Goal: Check status

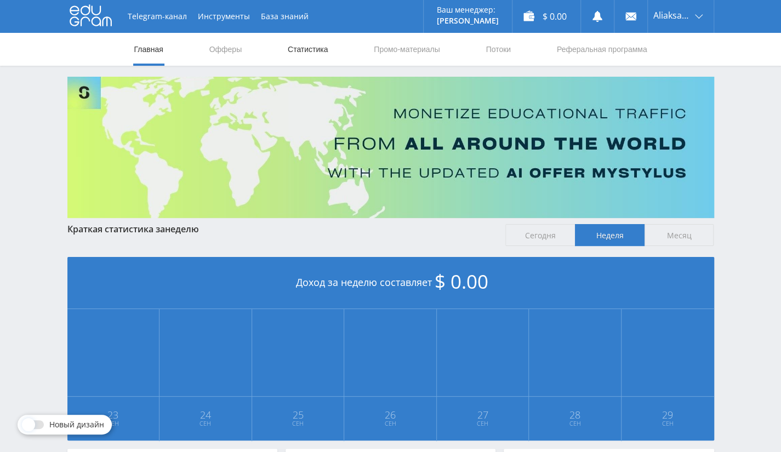
click at [308, 51] on link "Статистика" at bounding box center [308, 49] width 43 height 33
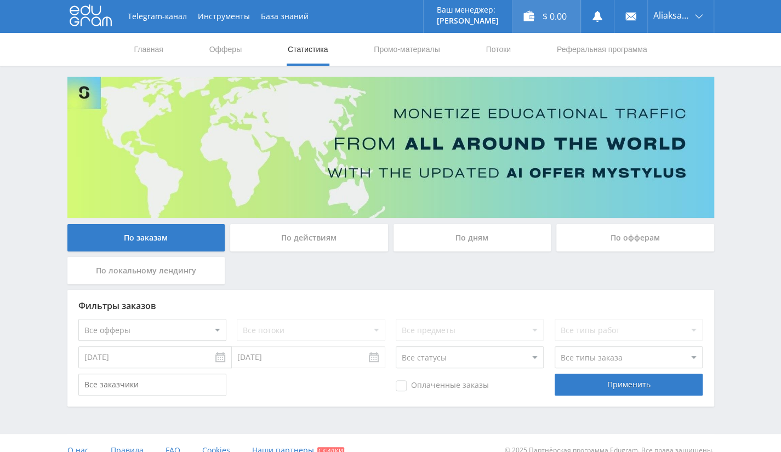
click at [568, 12] on div "$ 0.00" at bounding box center [547, 16] width 68 height 33
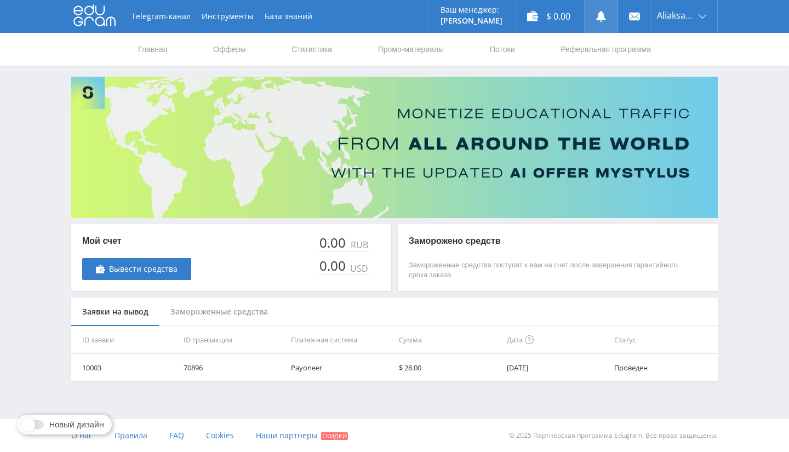
click at [592, 14] on link at bounding box center [601, 16] width 33 height 33
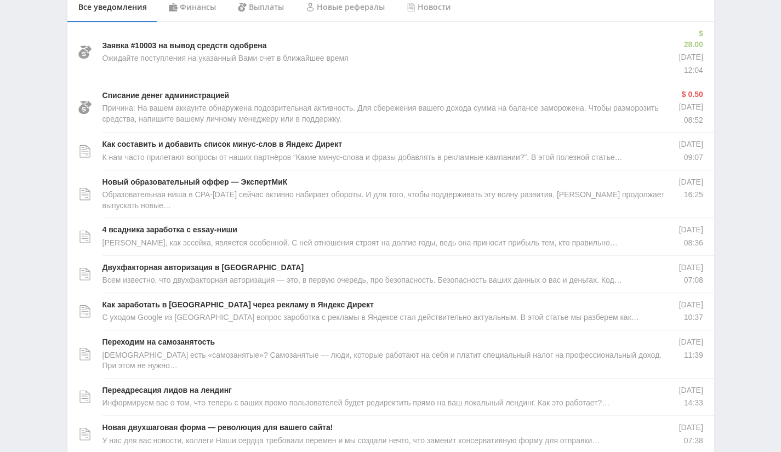
scroll to position [274, 0]
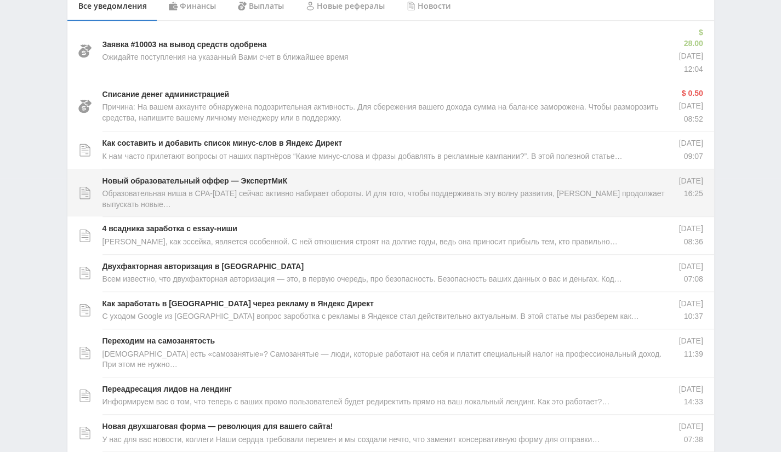
click at [270, 192] on p "Образовательная ниша в CPA-[DATE] сейчас активно набирает обороты. И для того, …" at bounding box center [386, 199] width 566 height 21
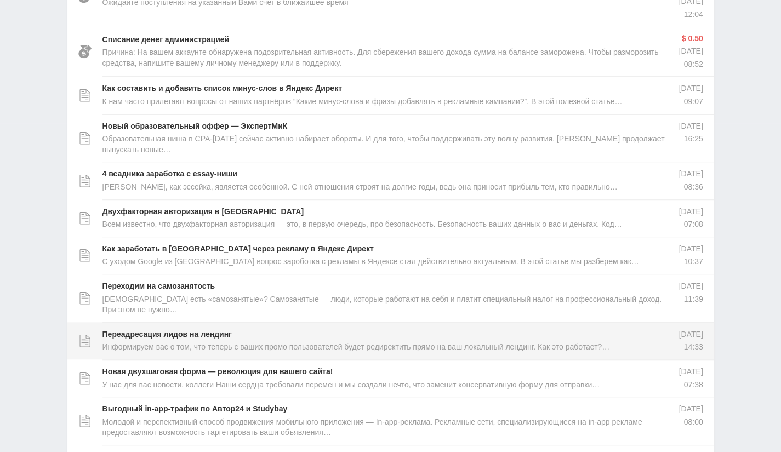
scroll to position [560, 0]
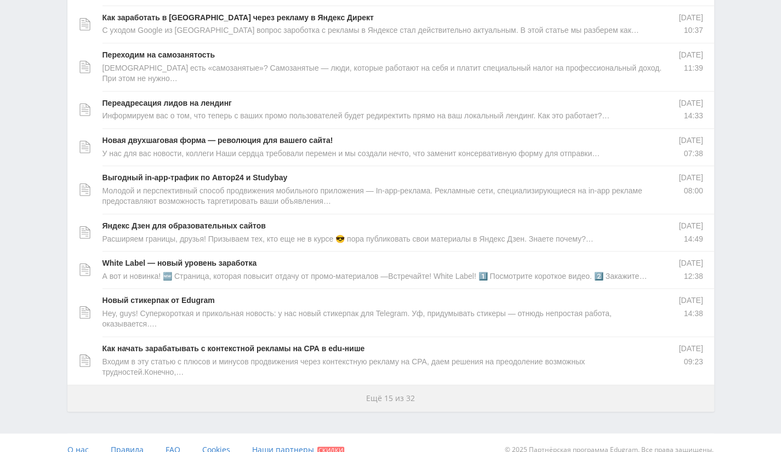
click at [470, 394] on button "Ещё 15 из 32" at bounding box center [390, 398] width 647 height 27
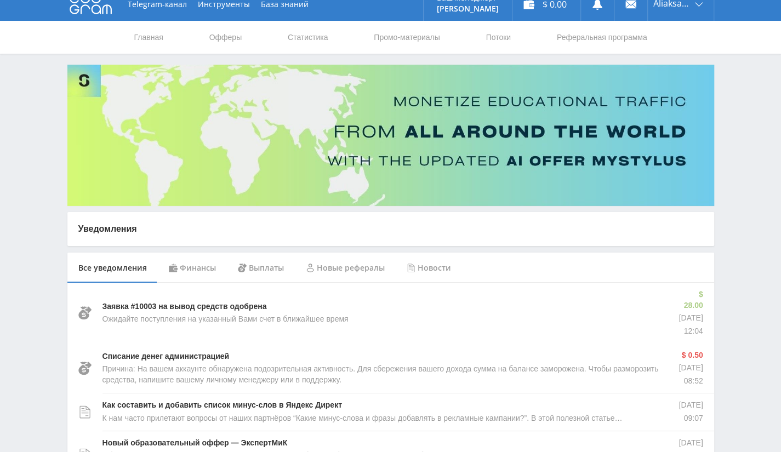
scroll to position [0, 0]
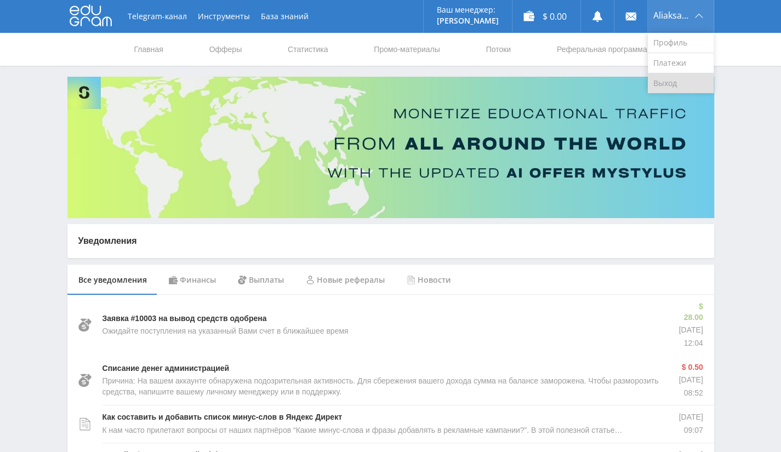
click at [681, 78] on link "Выход" at bounding box center [681, 83] width 66 height 20
